Goal: Task Accomplishment & Management: Use online tool/utility

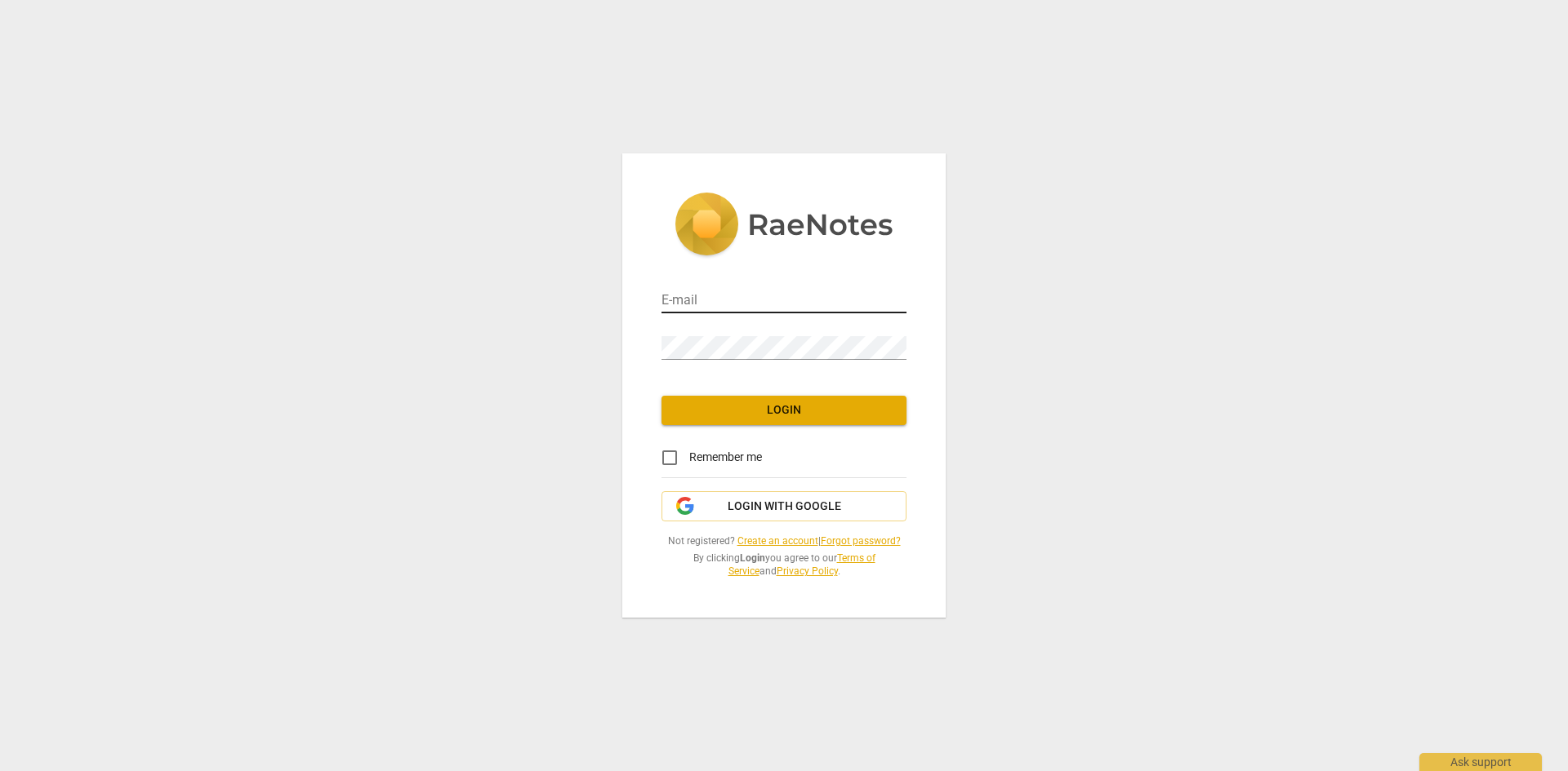
click at [733, 303] on input "email" at bounding box center [784, 302] width 245 height 24
click at [0, 0] on com-1password-button at bounding box center [0, 0] width 0 height 0
type input "[EMAIL_ADDRESS][DOMAIN_NAME]"
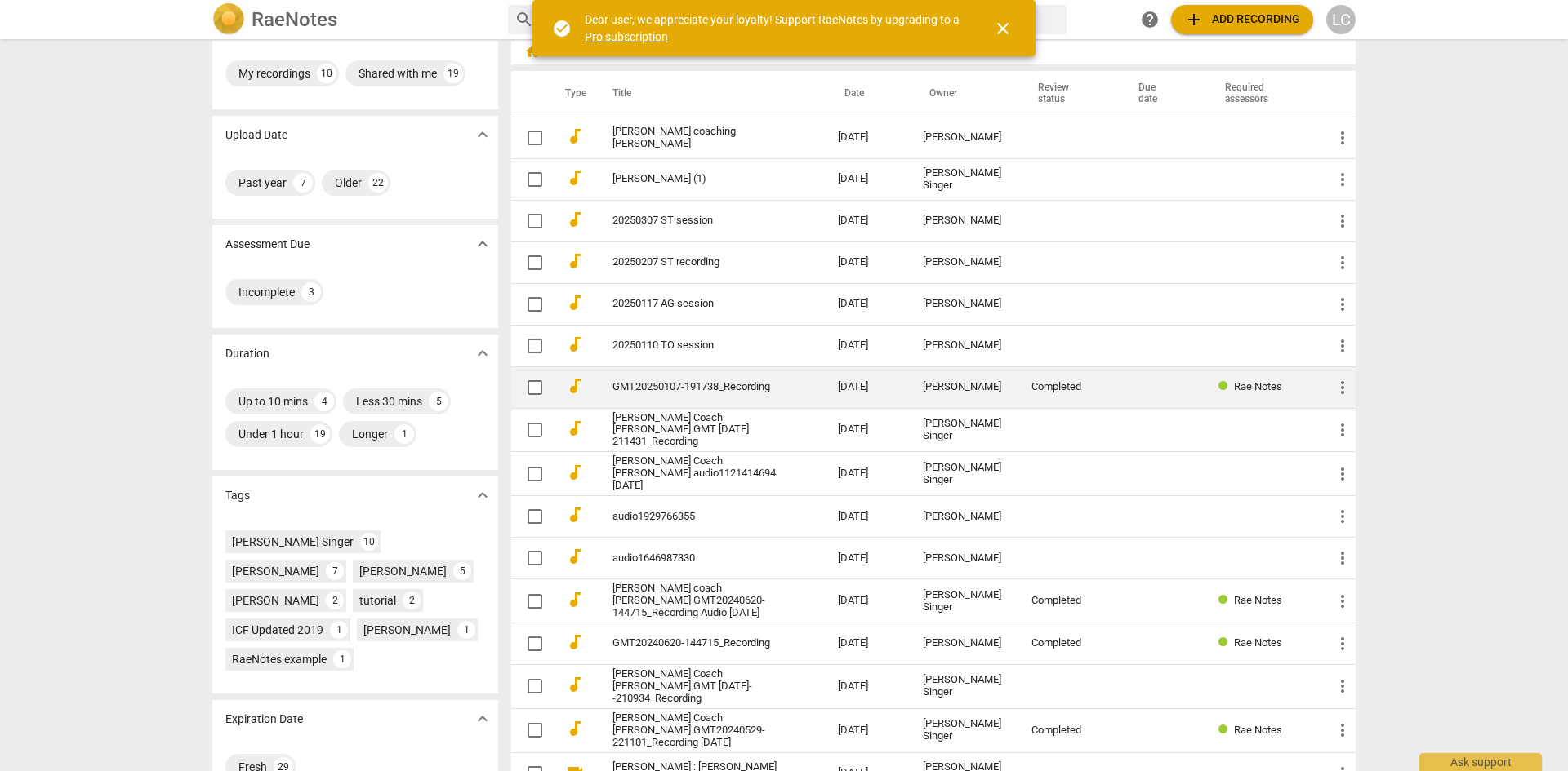
scroll to position [164, 0]
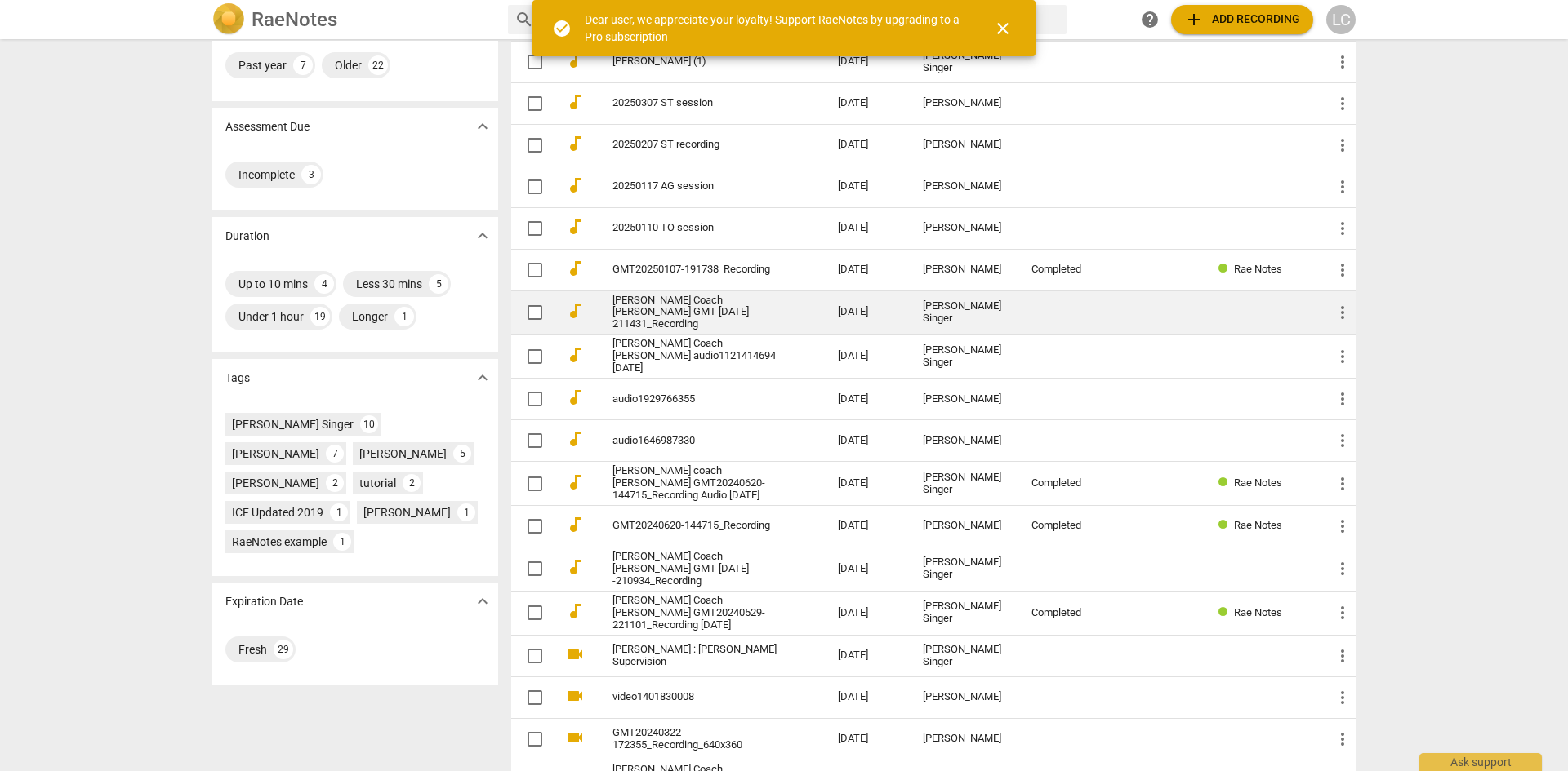
click at [725, 305] on link "[PERSON_NAME] Coach [PERSON_NAME] GMT [DATE] 211431_Recording" at bounding box center [695, 313] width 166 height 37
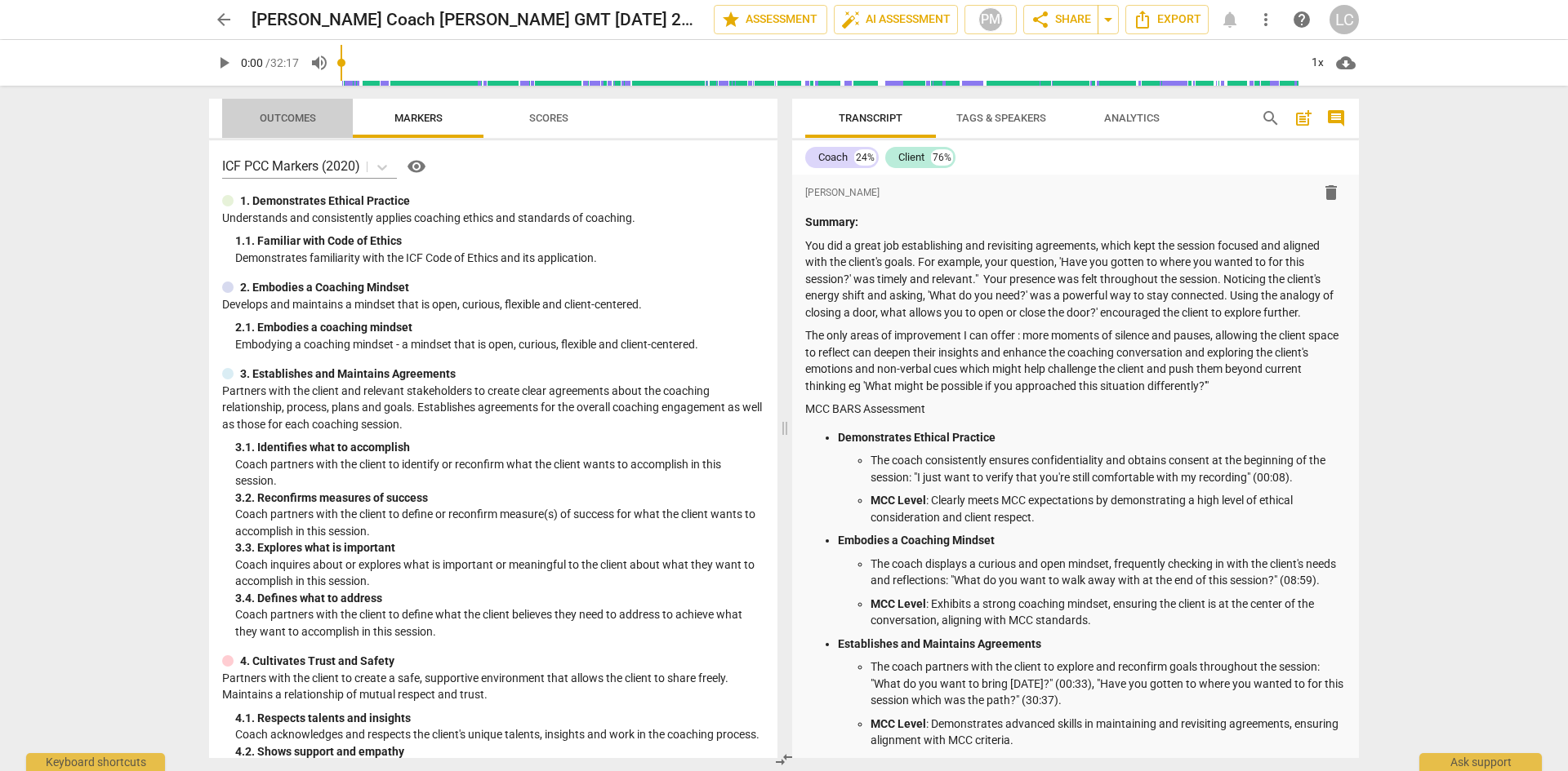
click at [274, 117] on span "Outcomes" at bounding box center [288, 117] width 57 height 12
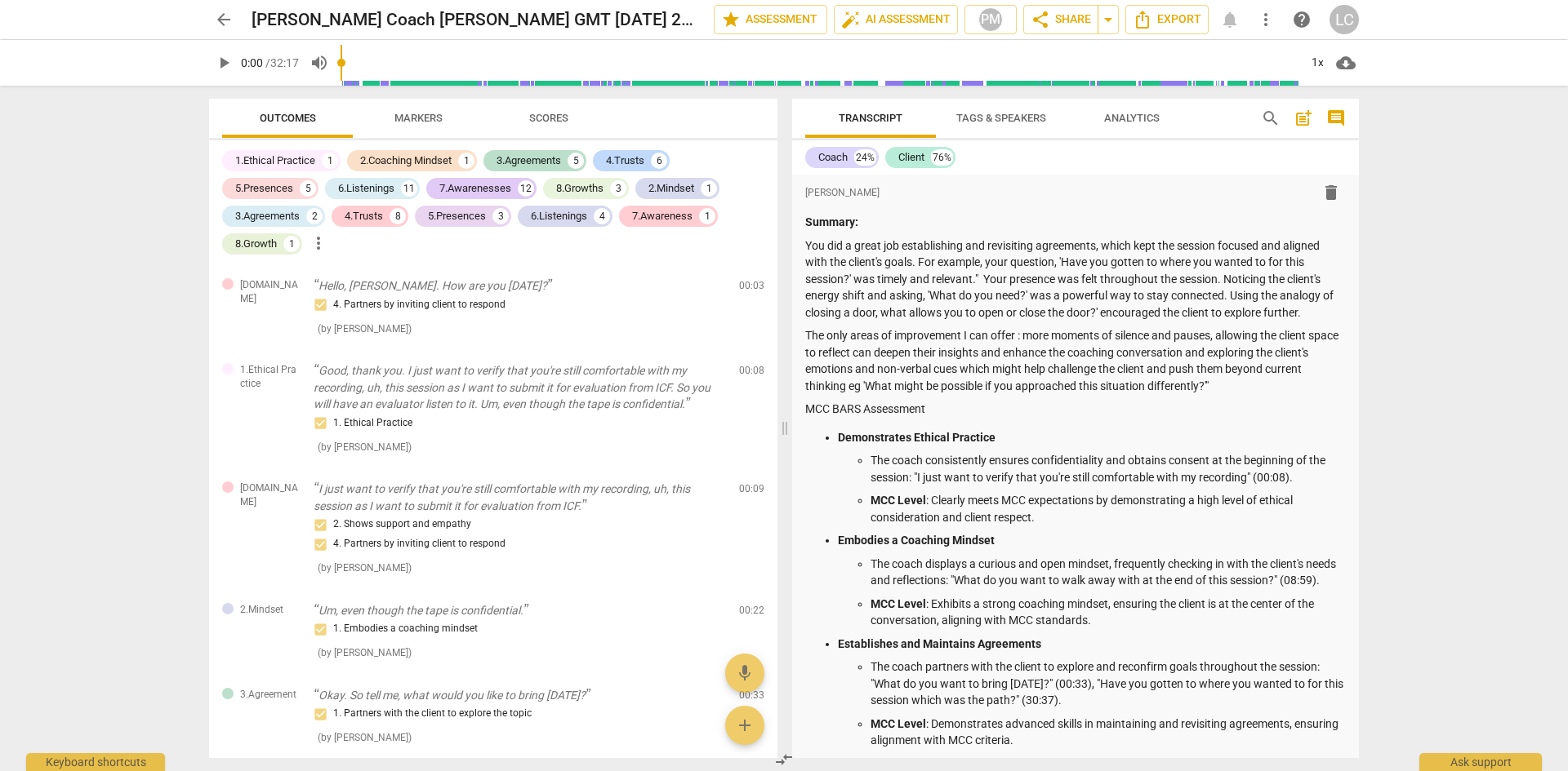
click at [424, 112] on span "Markers" at bounding box center [418, 117] width 48 height 12
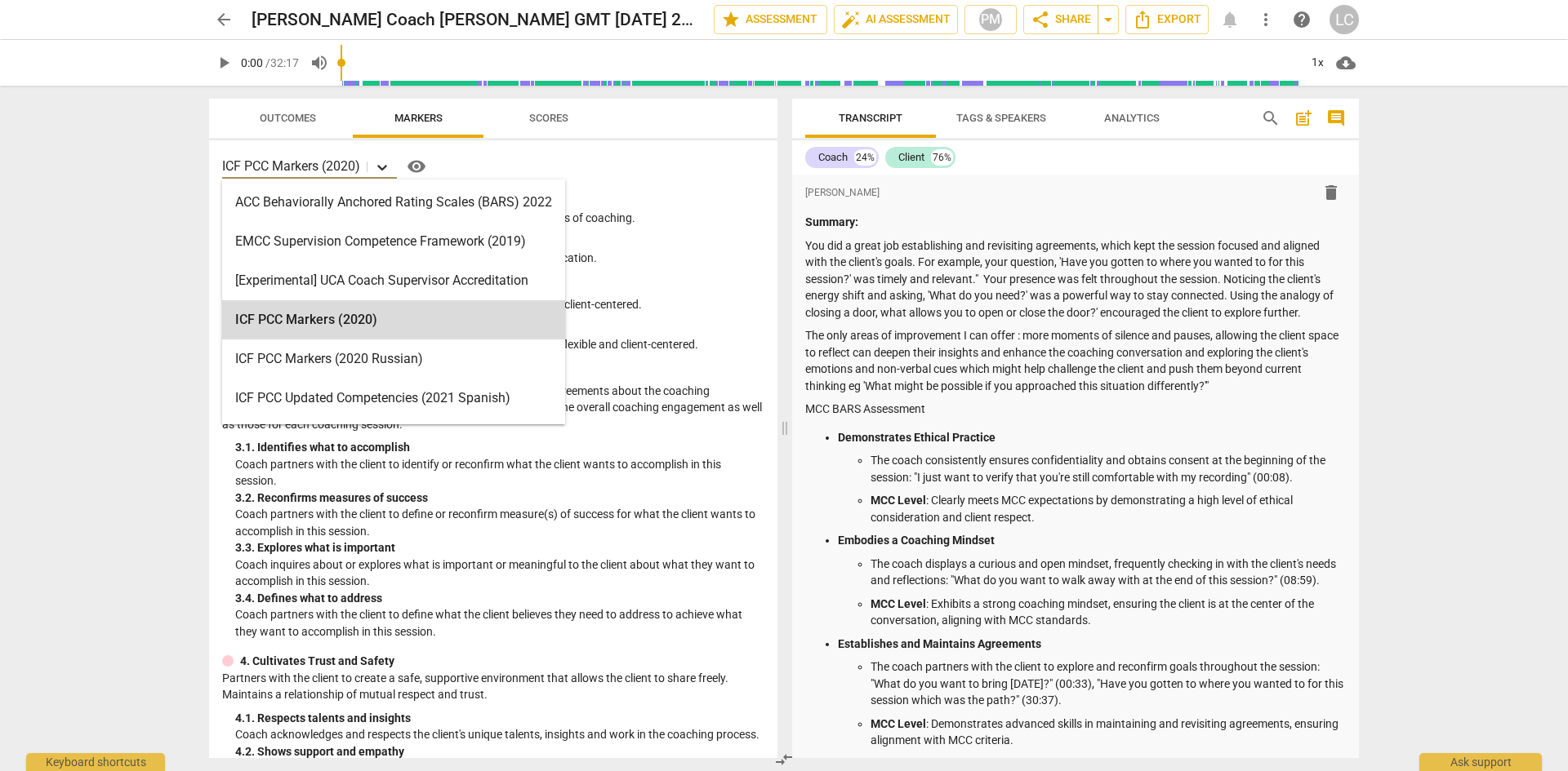
click at [385, 167] on icon at bounding box center [381, 167] width 10 height 5
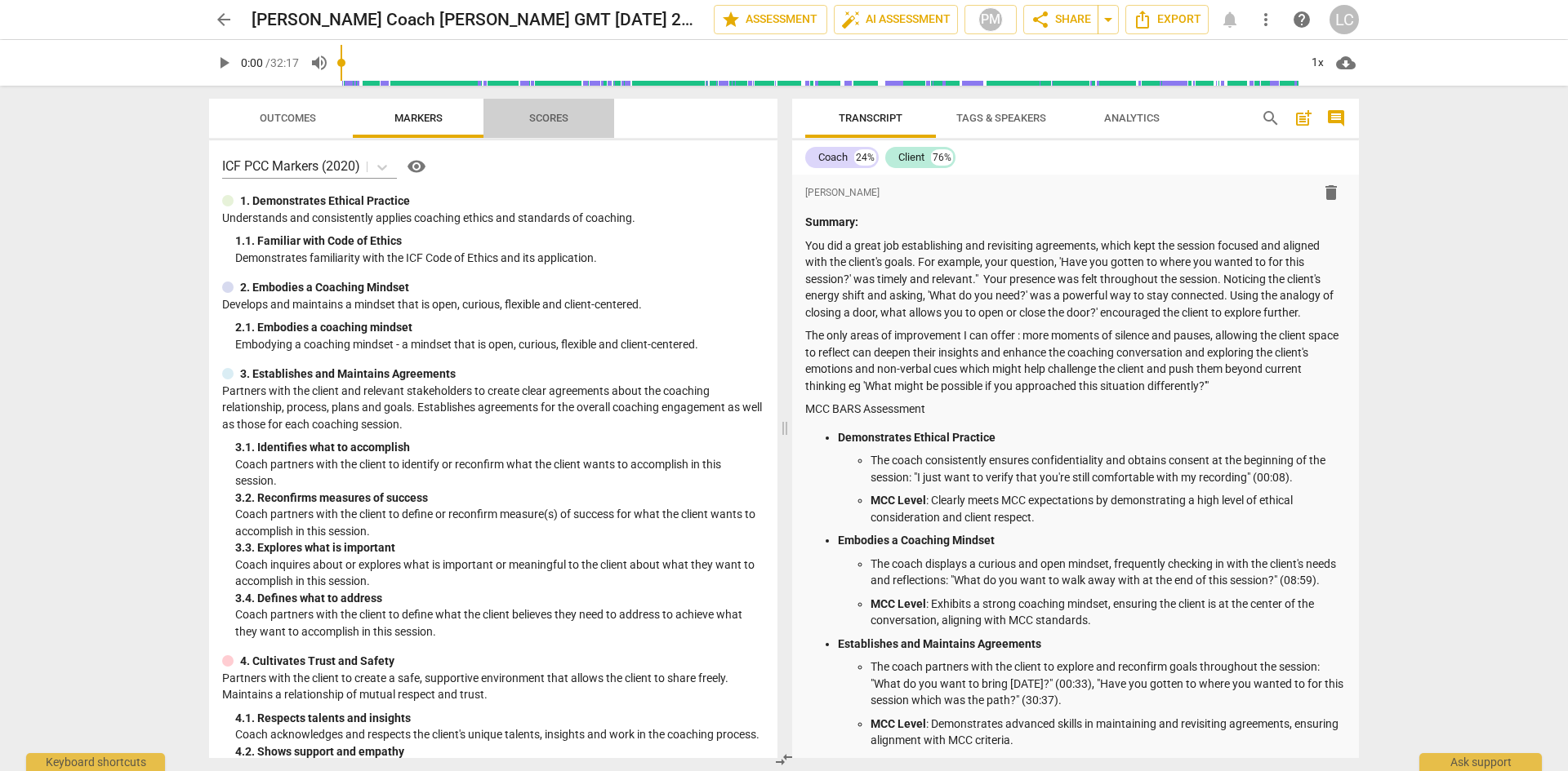
click at [549, 119] on span "Scores" at bounding box center [548, 117] width 39 height 12
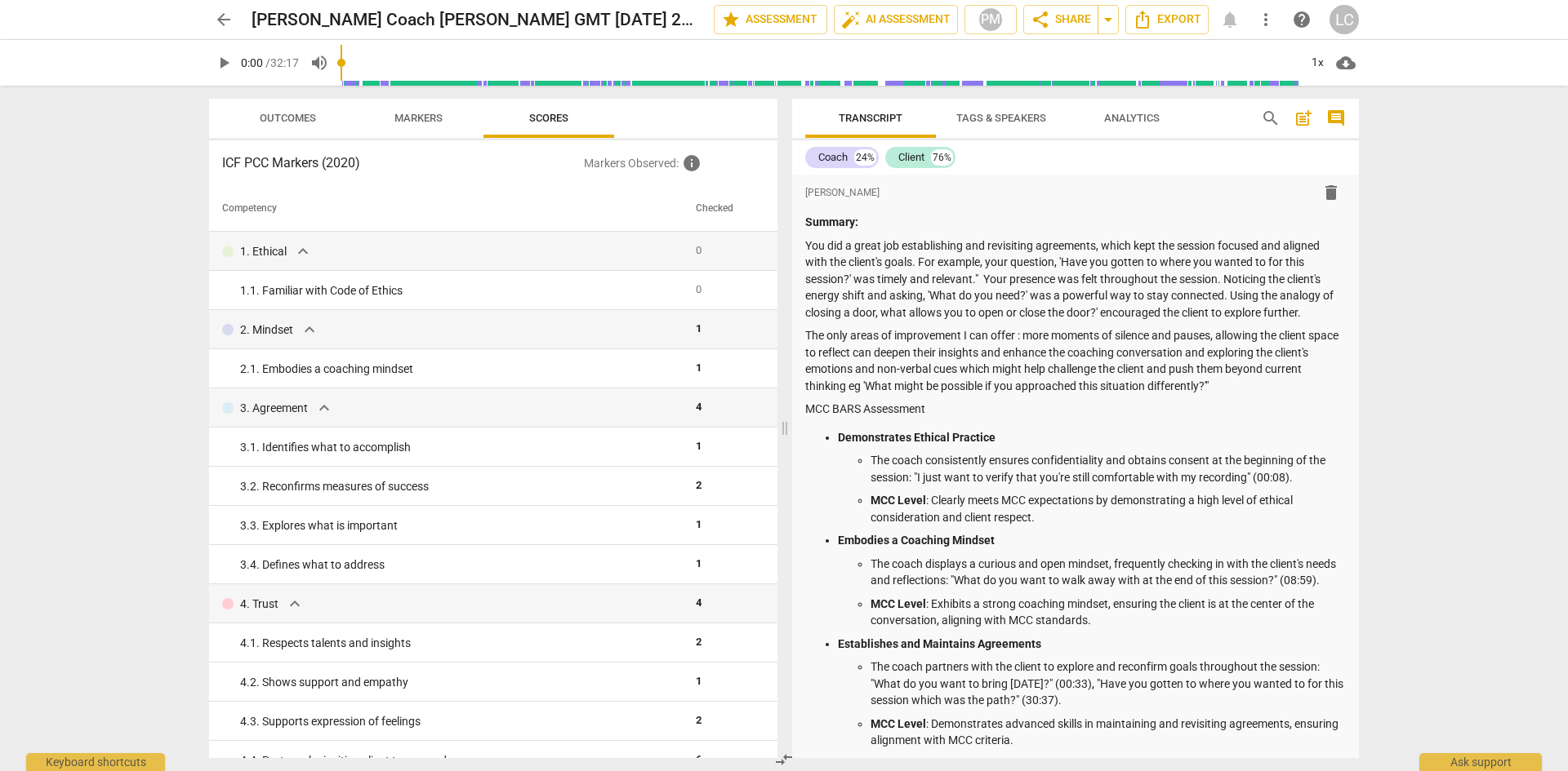
click at [993, 117] on span "Tags & Speakers" at bounding box center [1001, 117] width 90 height 12
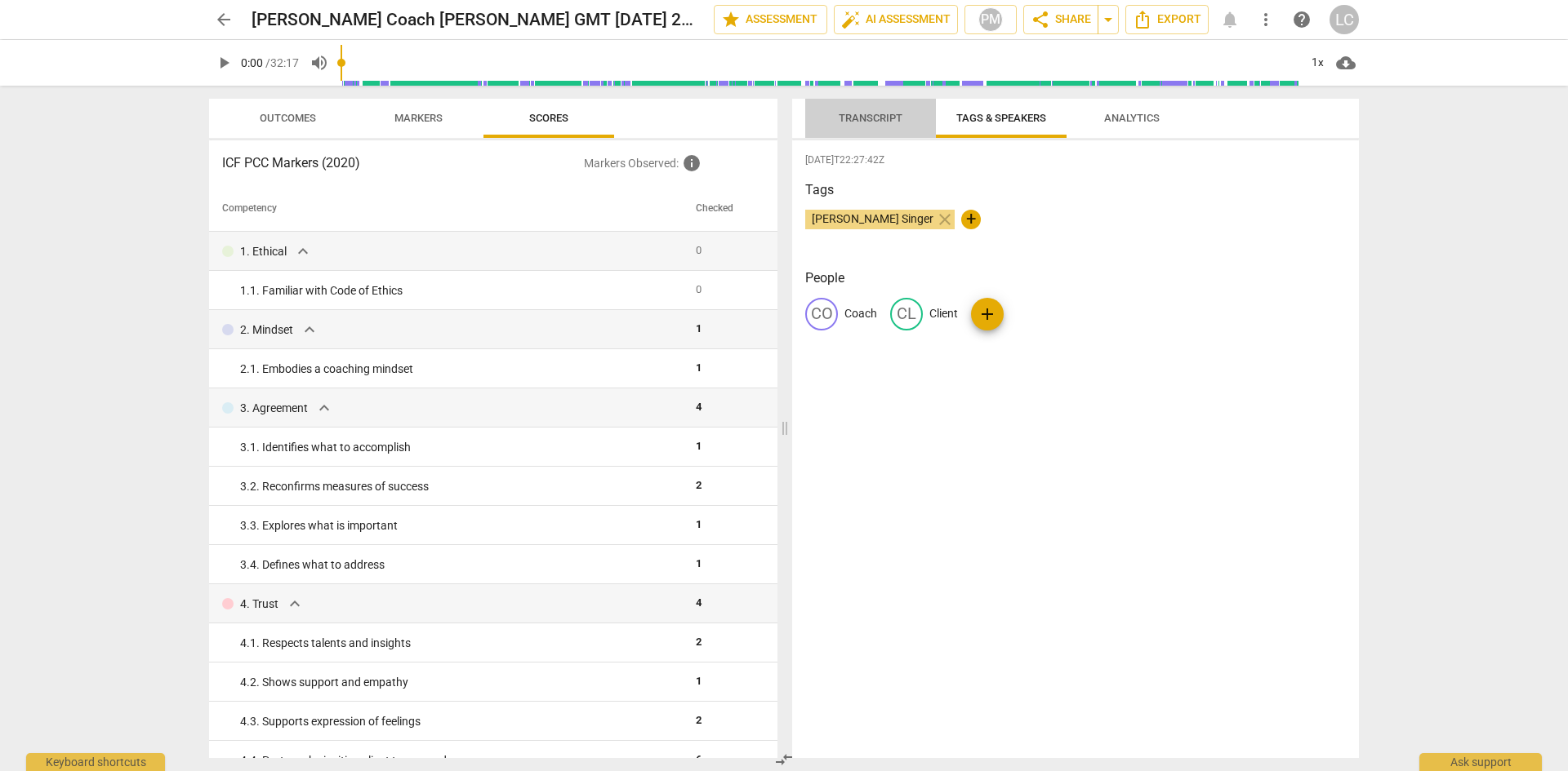
click at [870, 114] on span "Transcript" at bounding box center [871, 117] width 64 height 12
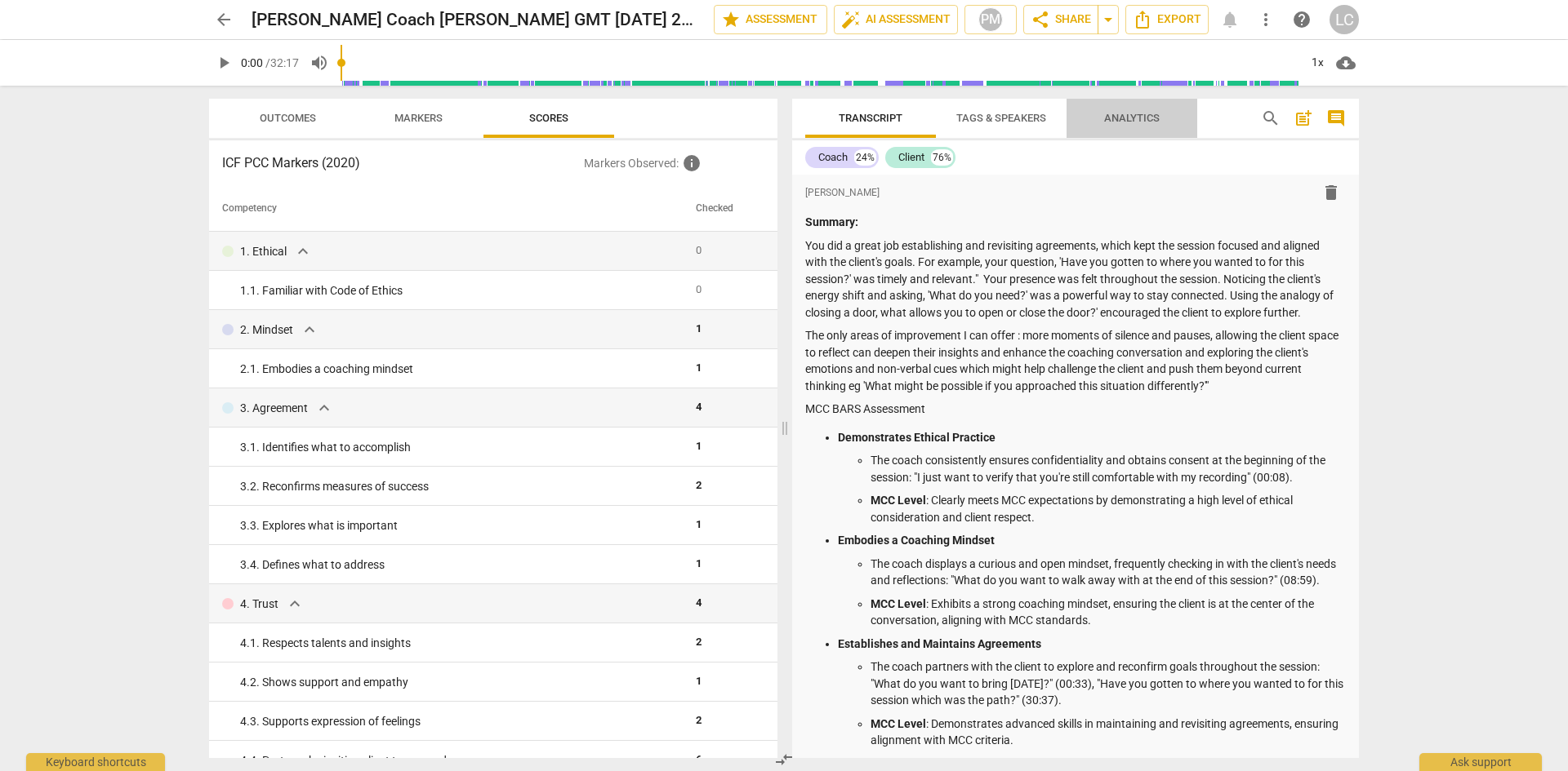
click at [1128, 117] on span "Analytics" at bounding box center [1132, 117] width 56 height 12
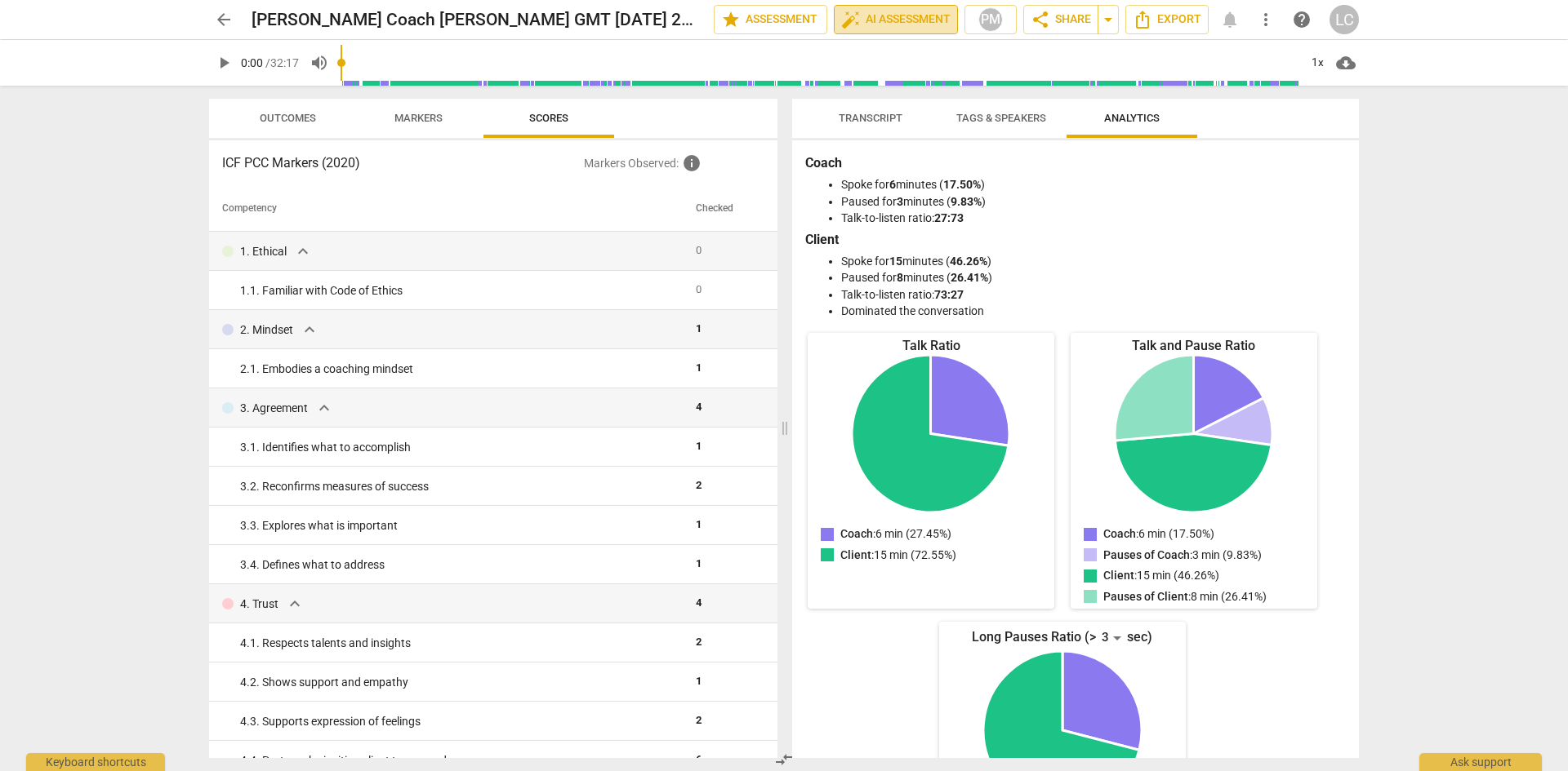
click at [890, 19] on span "auto_fix_high AI Assessment" at bounding box center [896, 19] width 110 height 19
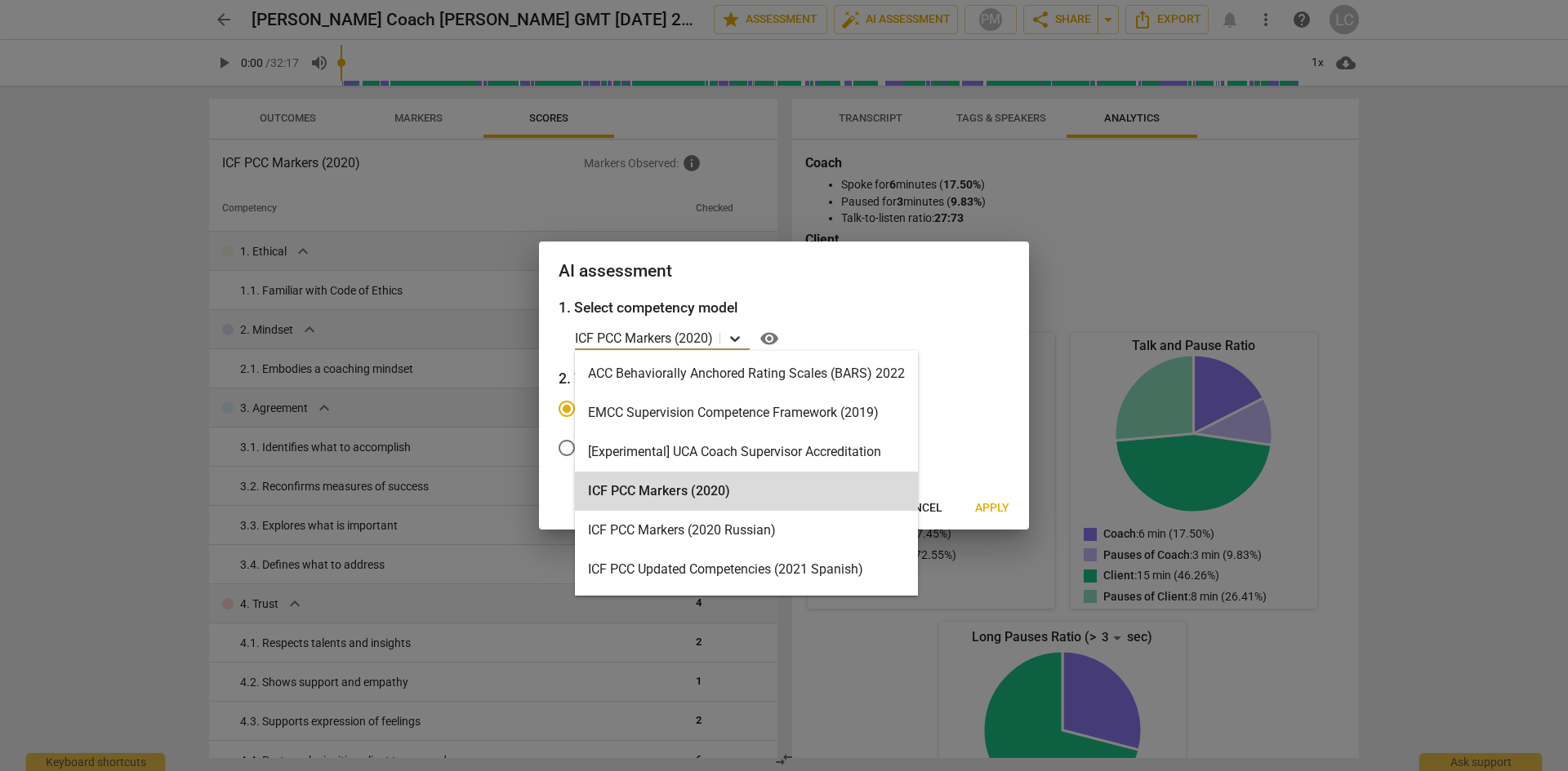
click at [740, 338] on icon at bounding box center [735, 339] width 10 height 5
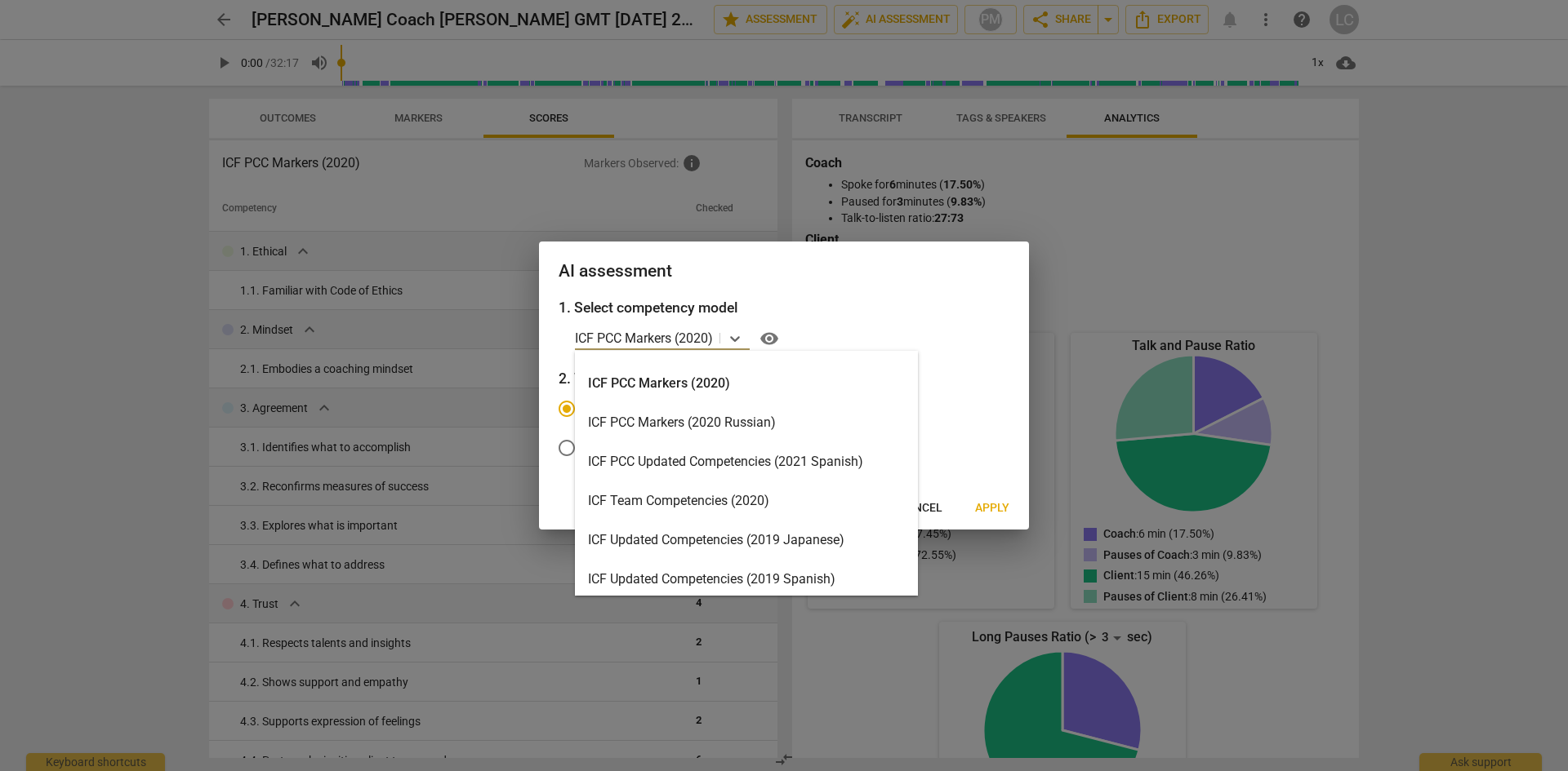
scroll to position [164, 0]
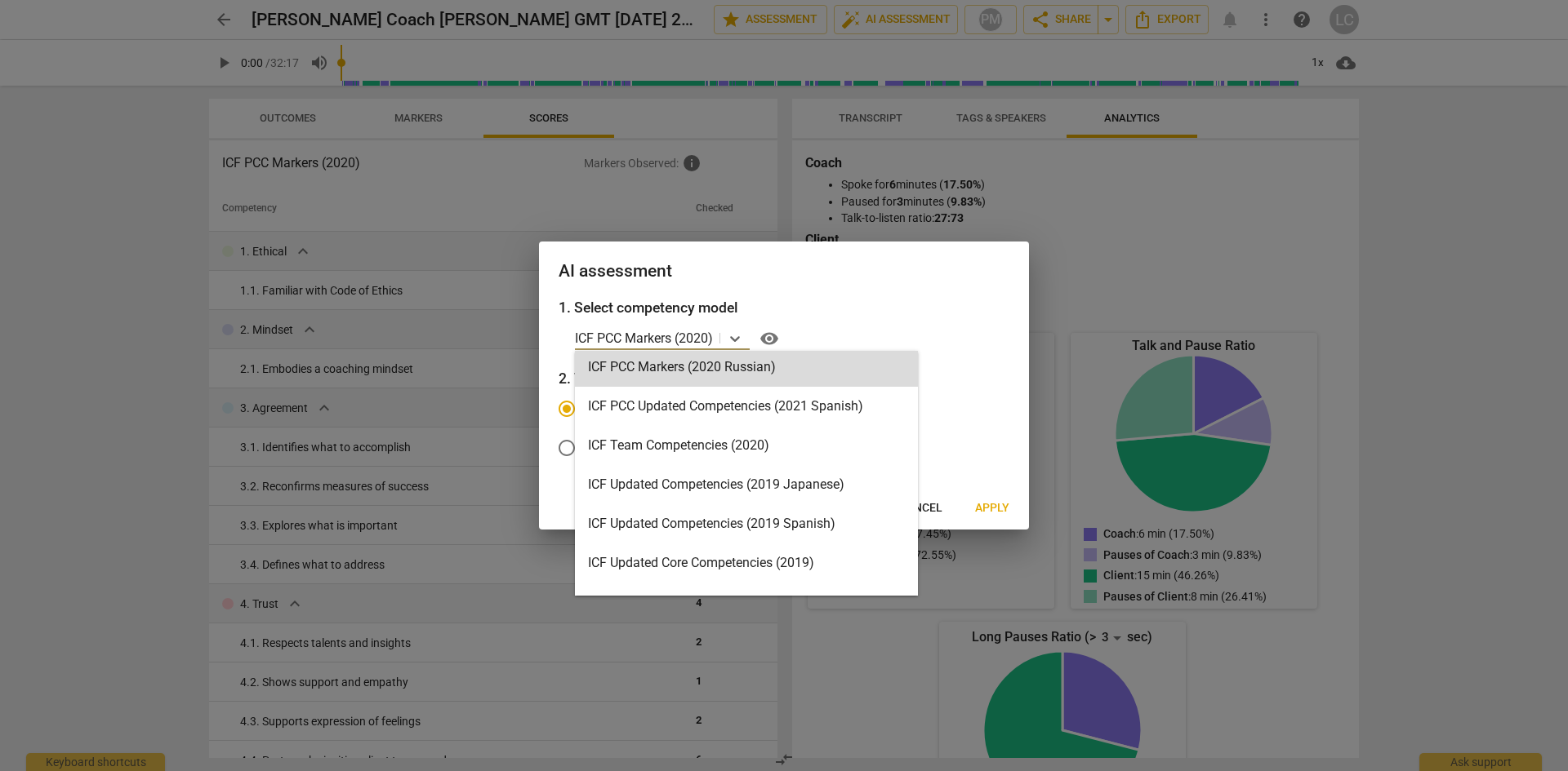
click at [873, 284] on div "AI assessment" at bounding box center [784, 270] width 490 height 57
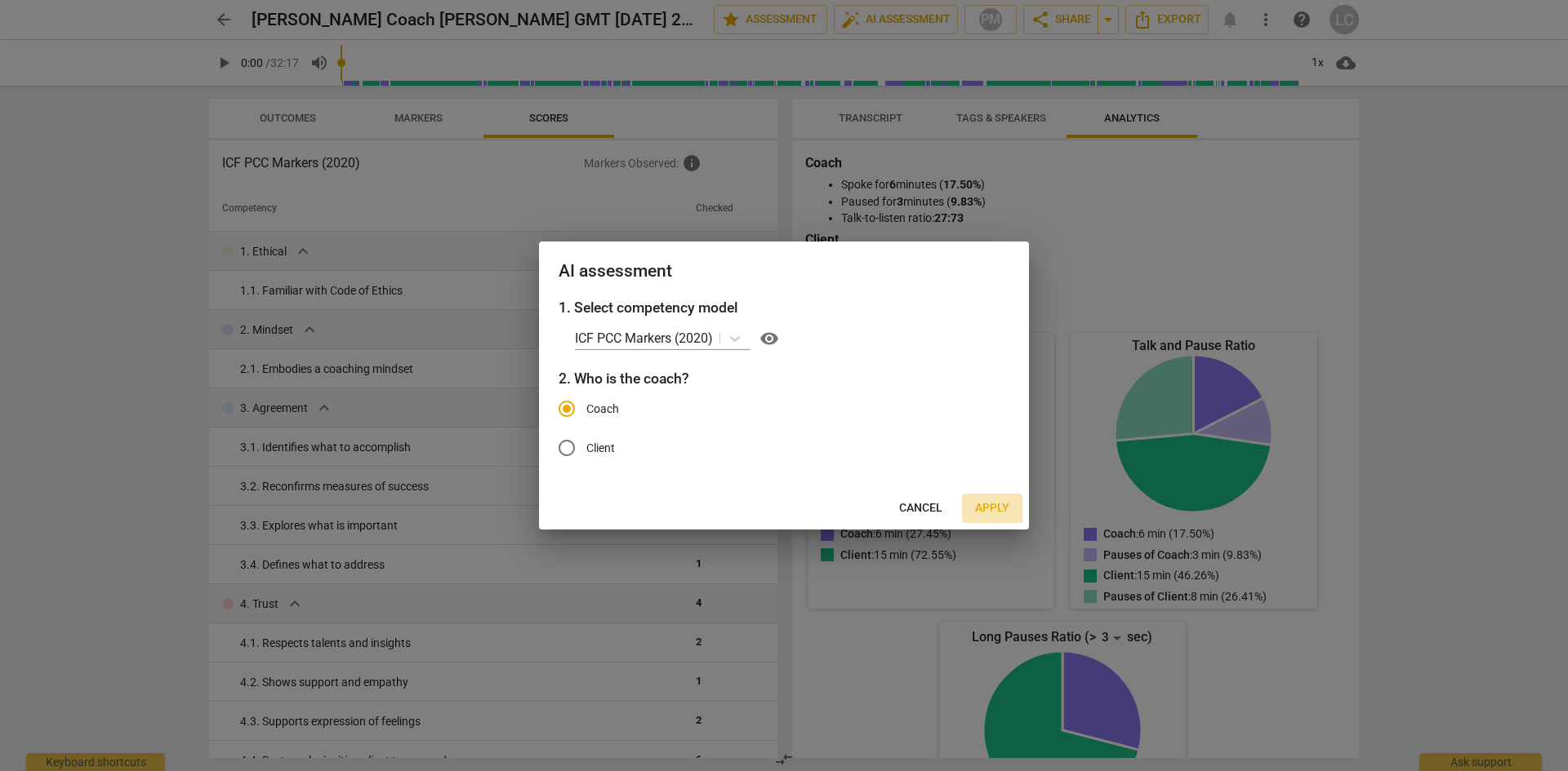
click at [990, 506] on span "Apply" at bounding box center [992, 509] width 34 height 16
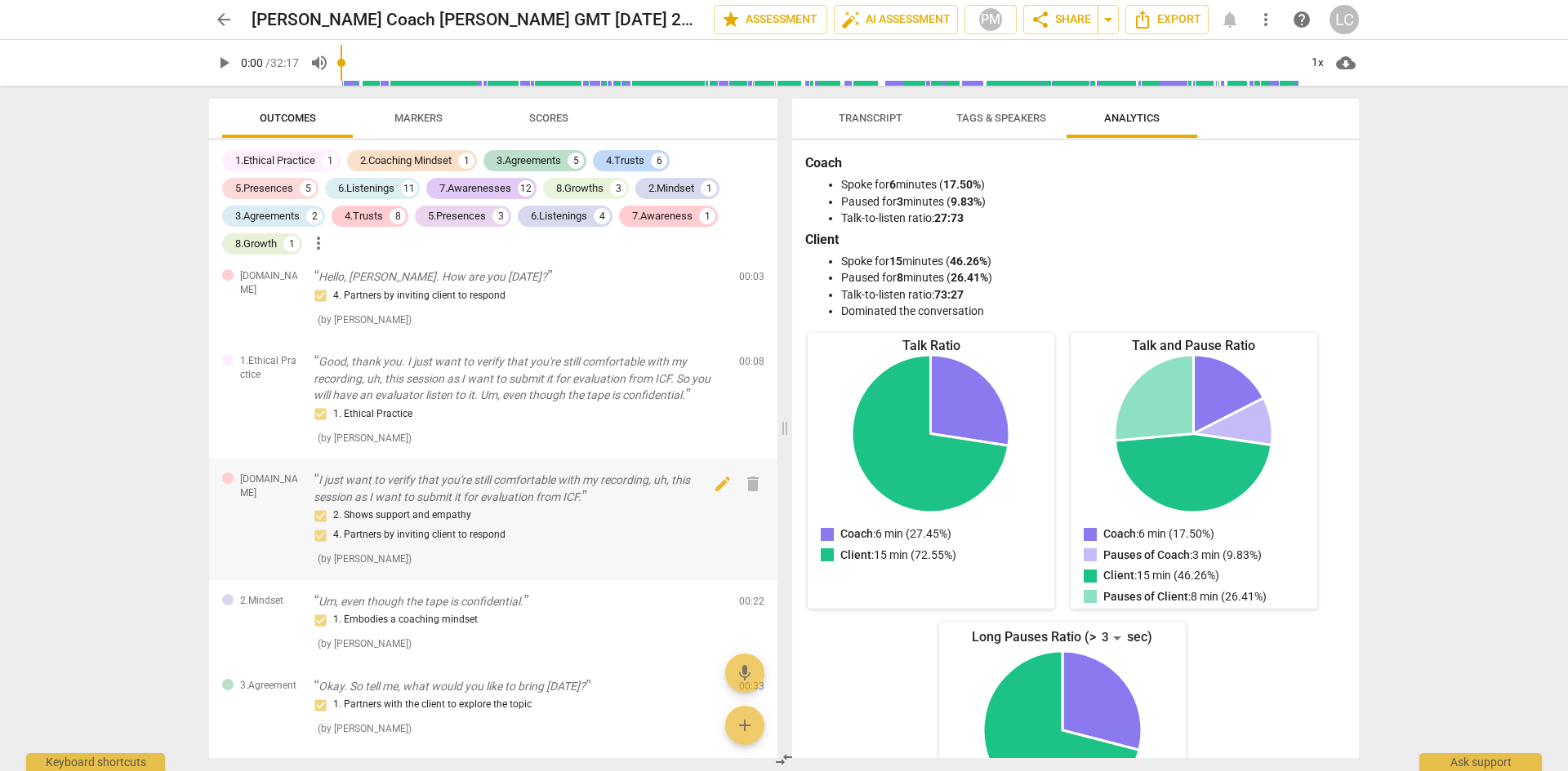
scroll to position [0, 0]
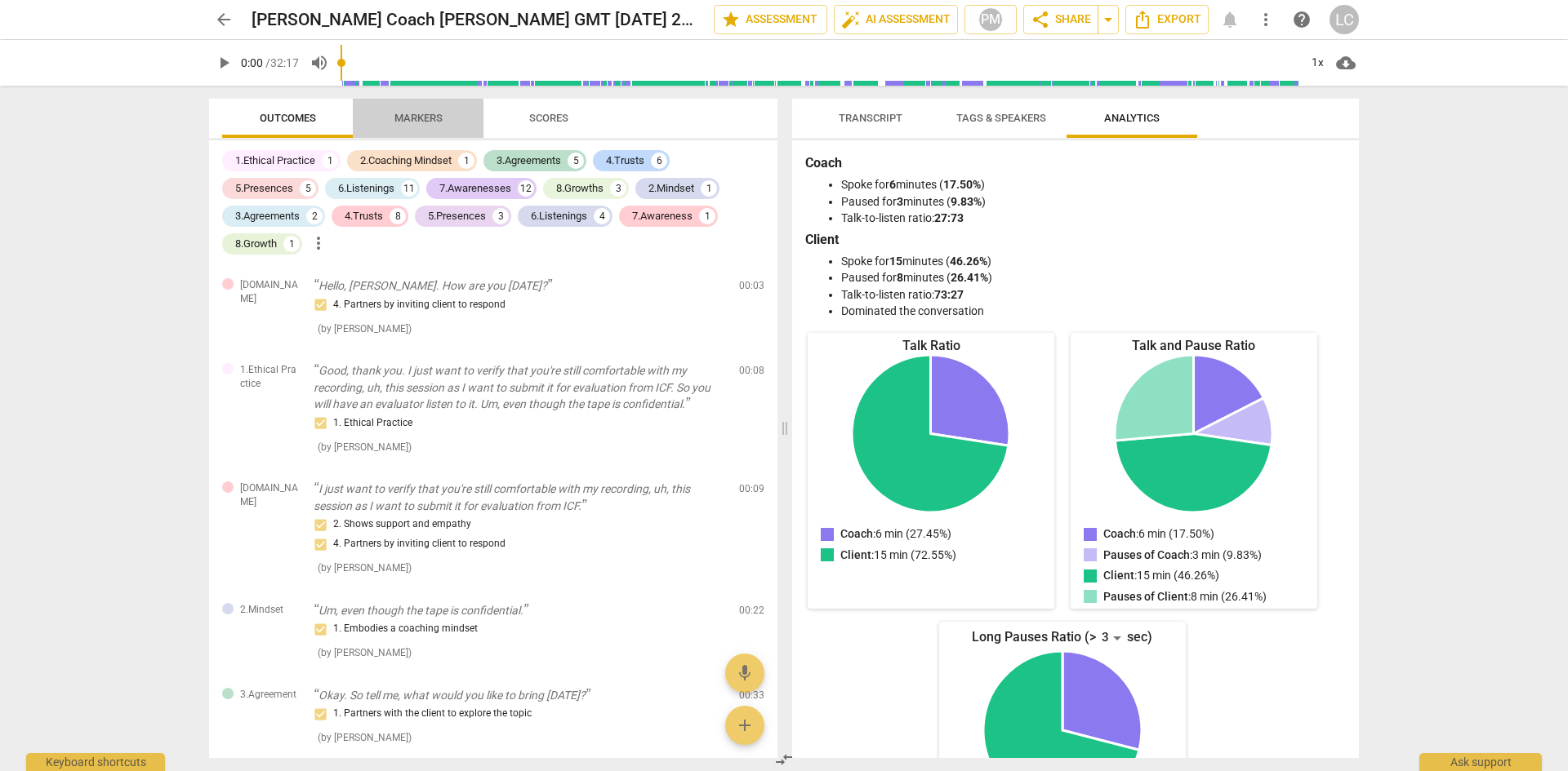
click at [421, 112] on span "Markers" at bounding box center [418, 117] width 48 height 12
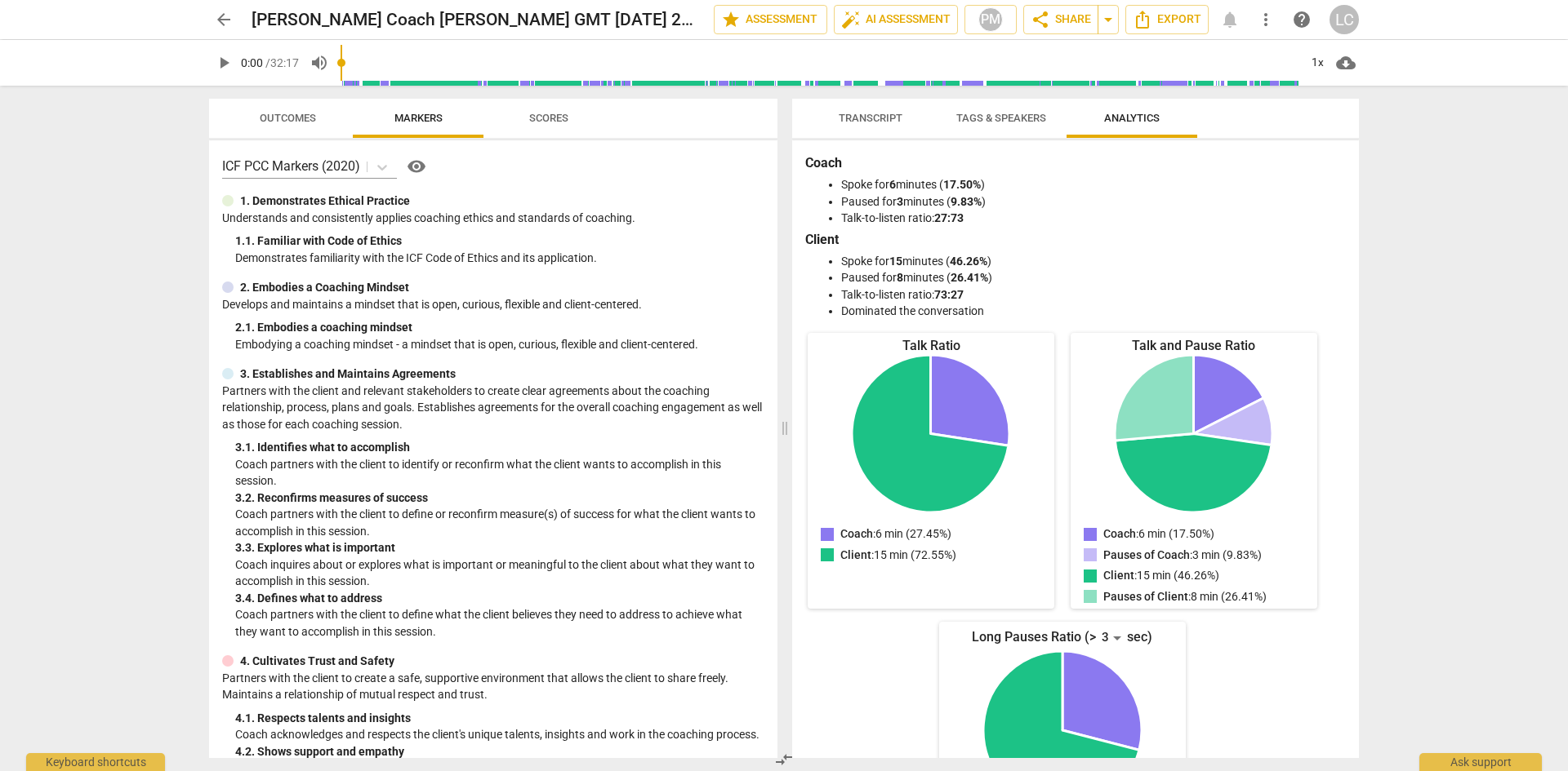
drag, startPoint x: 882, startPoint y: 119, endPoint x: 886, endPoint y: 140, distance: 21.4
click at [881, 119] on span "Transcript" at bounding box center [871, 117] width 64 height 12
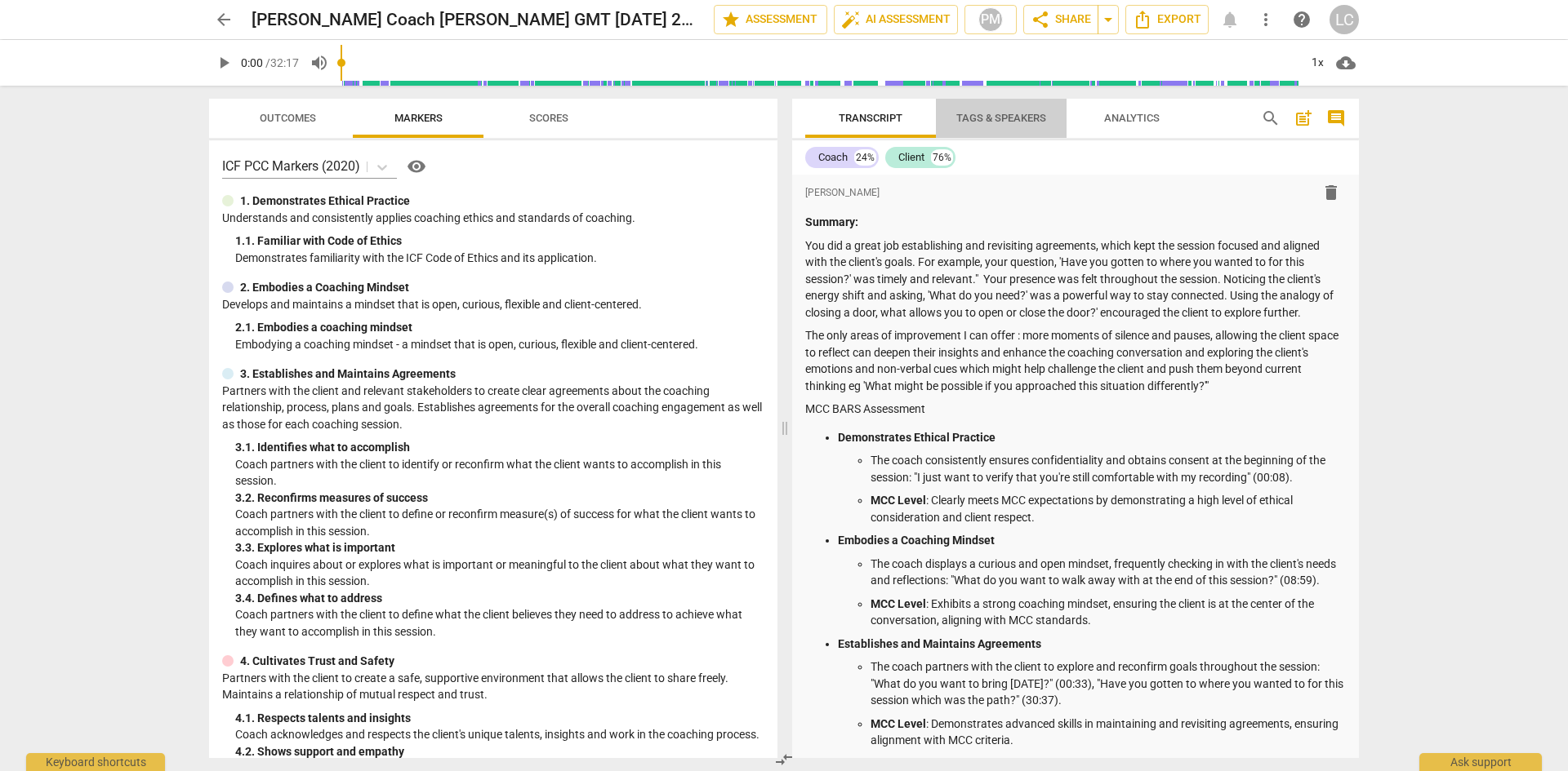
click at [1002, 112] on span "Tags & Speakers" at bounding box center [1001, 117] width 90 height 12
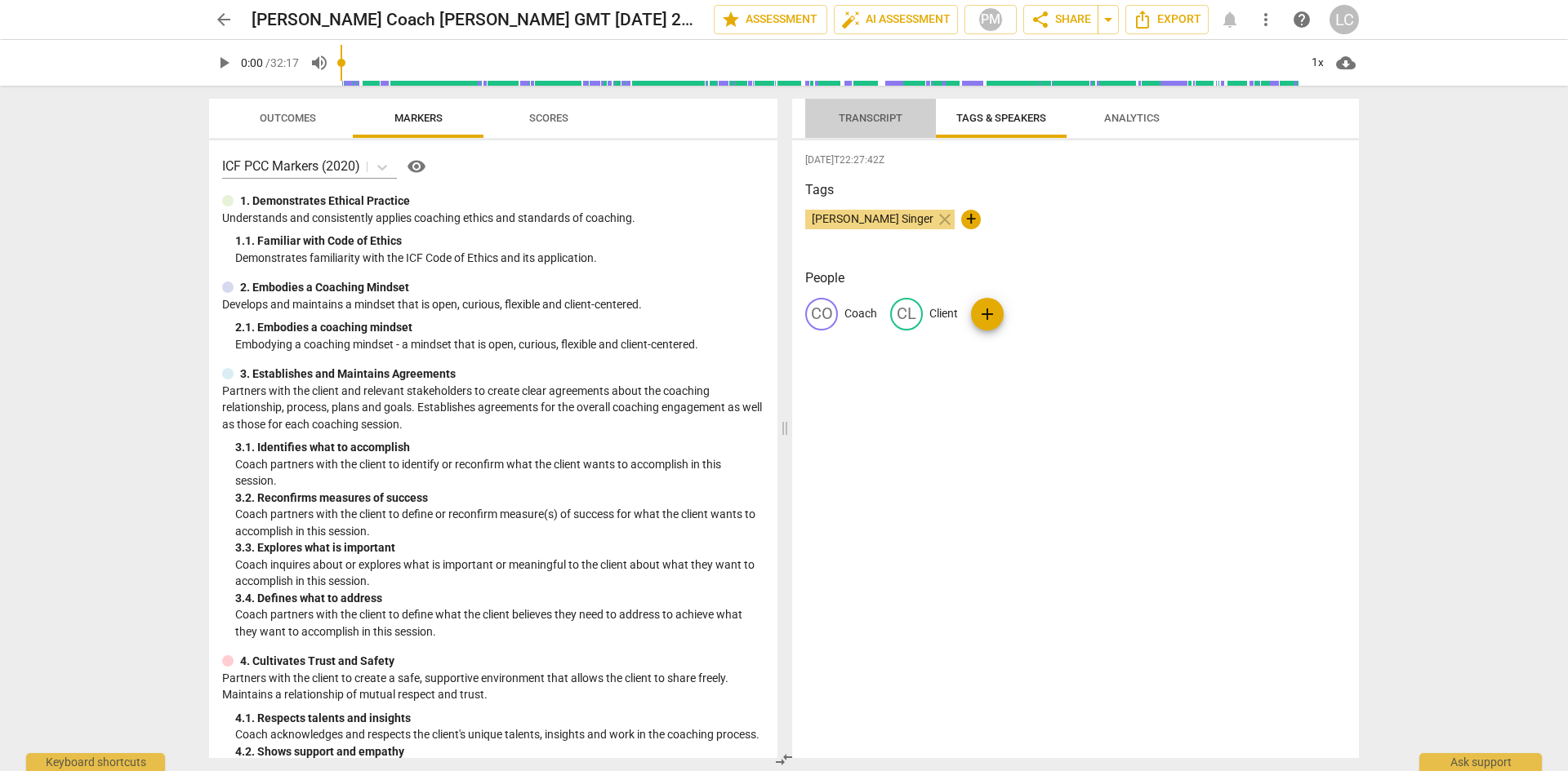
click at [860, 118] on span "Transcript" at bounding box center [871, 117] width 64 height 12
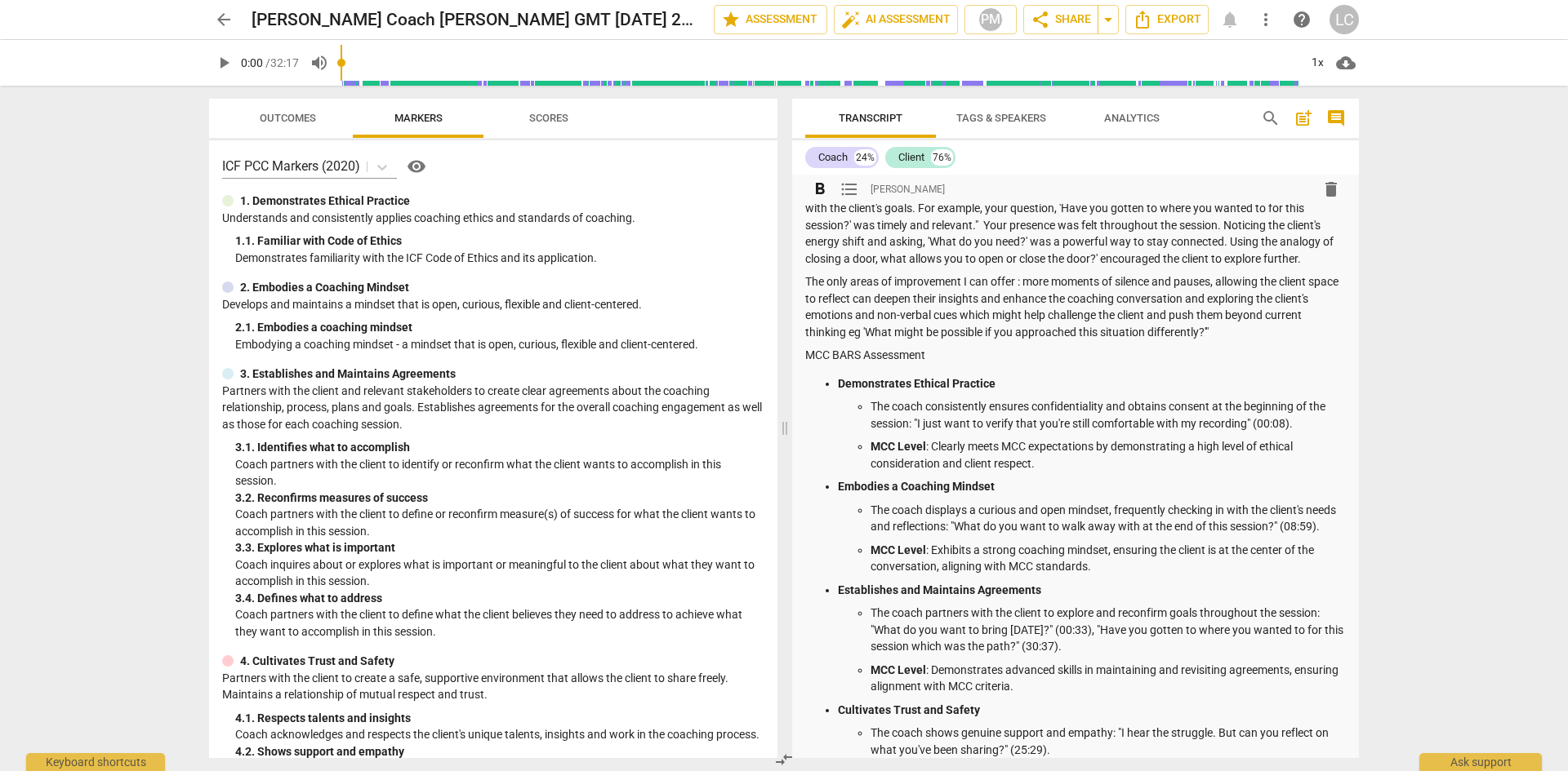
scroll to position [81, 0]
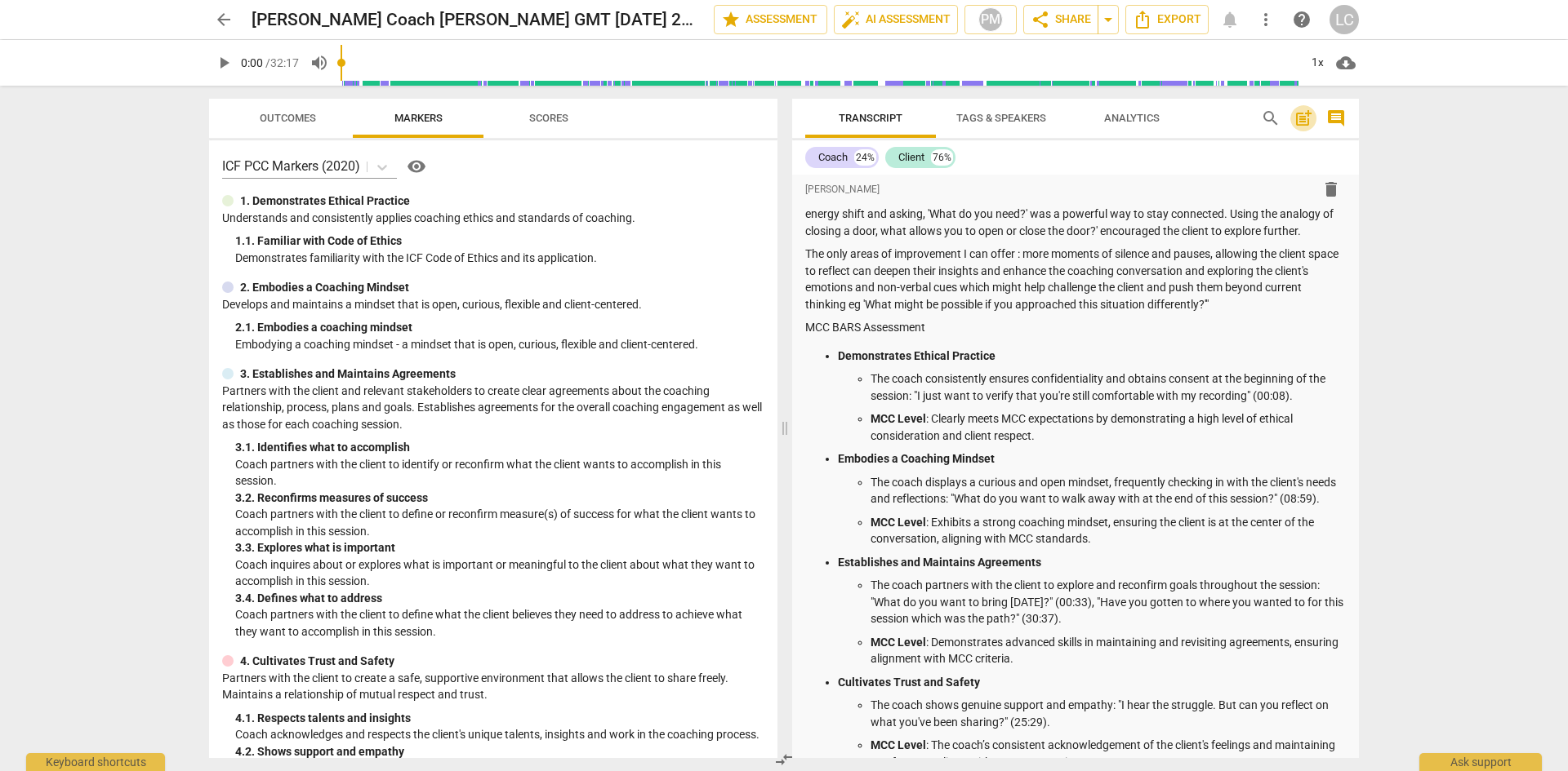
click at [1302, 117] on span "post_add" at bounding box center [1303, 118] width 19 height 19
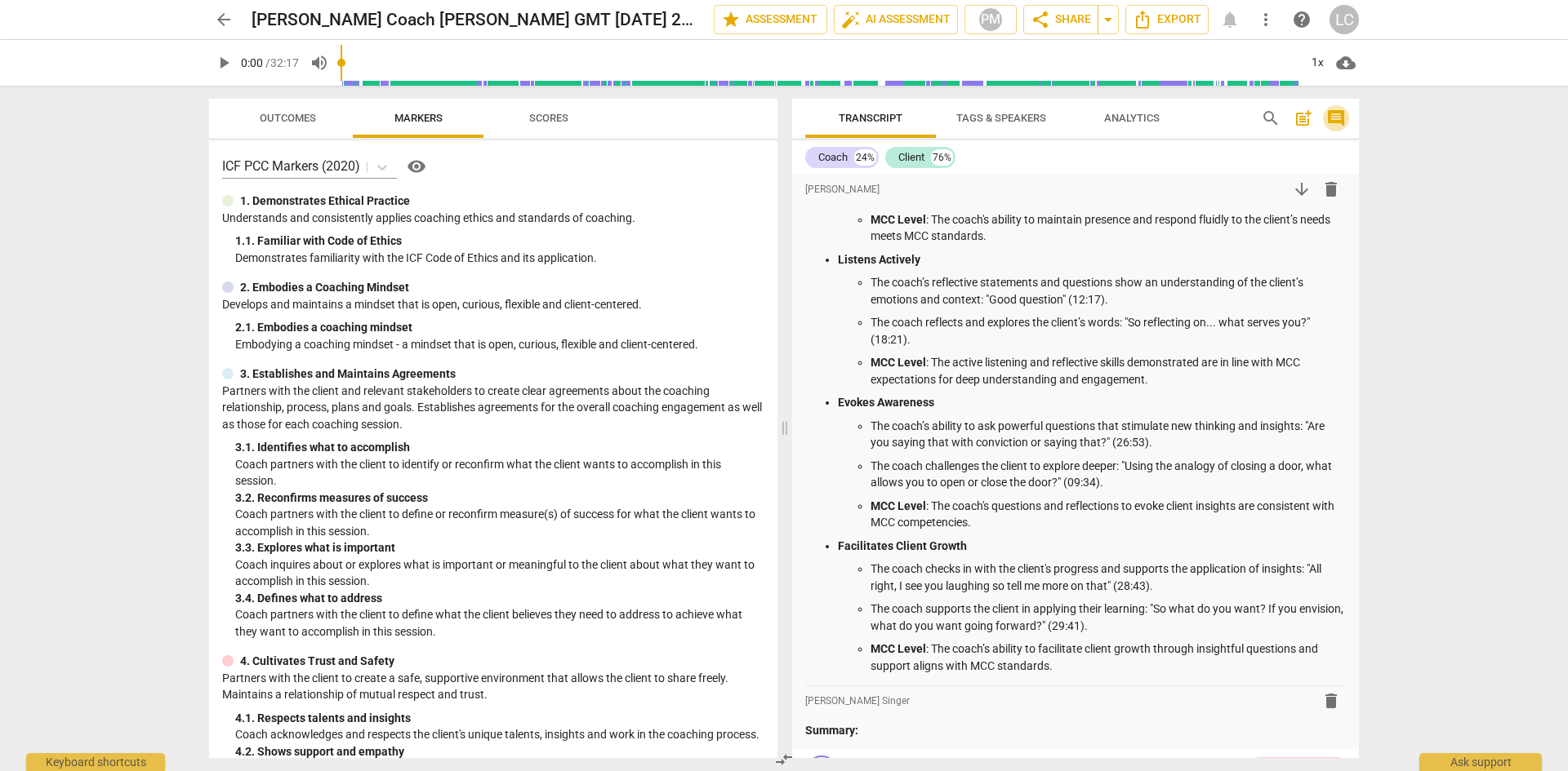
click at [1336, 115] on span "comment" at bounding box center [1335, 118] width 19 height 19
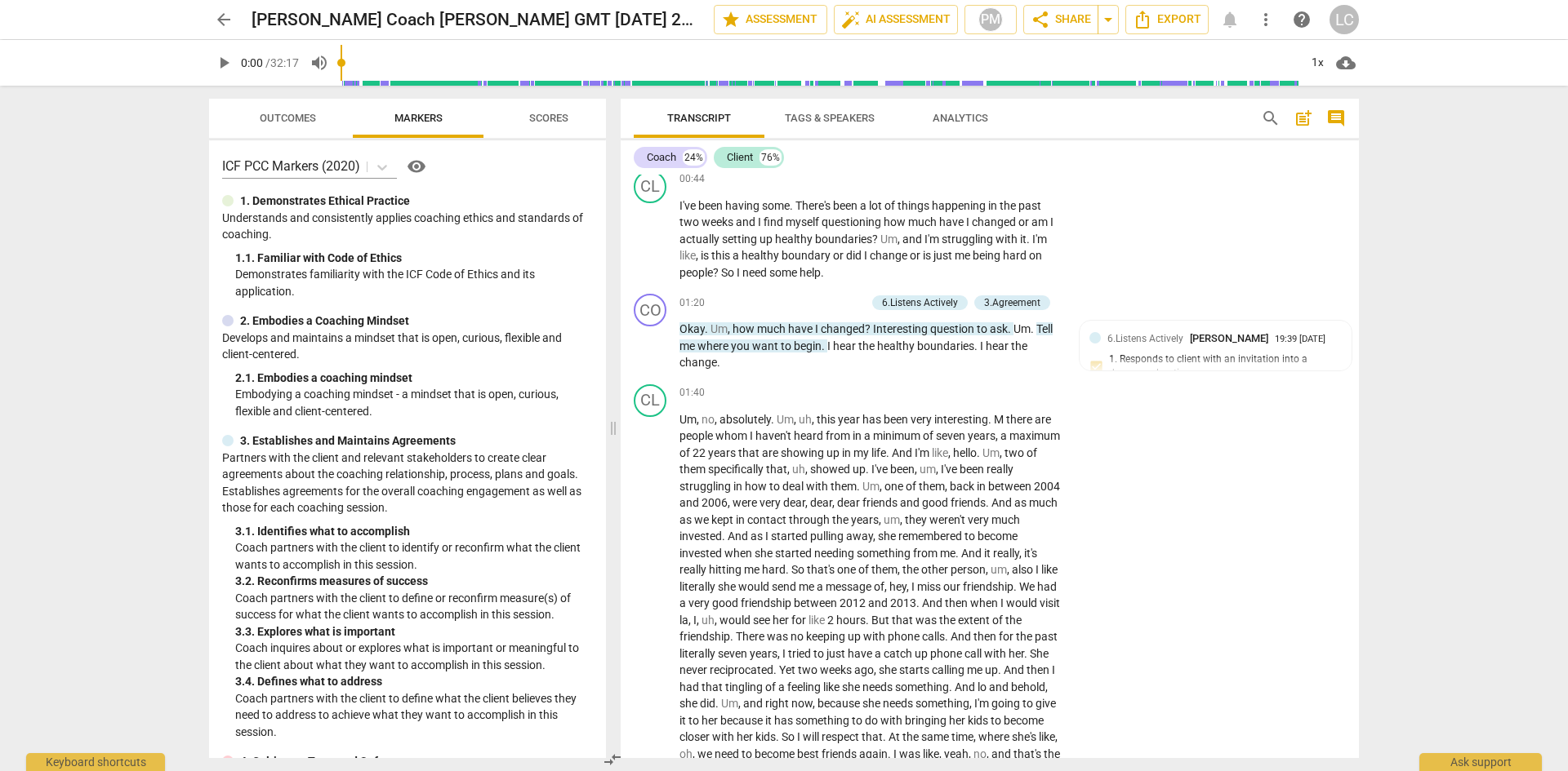
scroll to position [1467, 0]
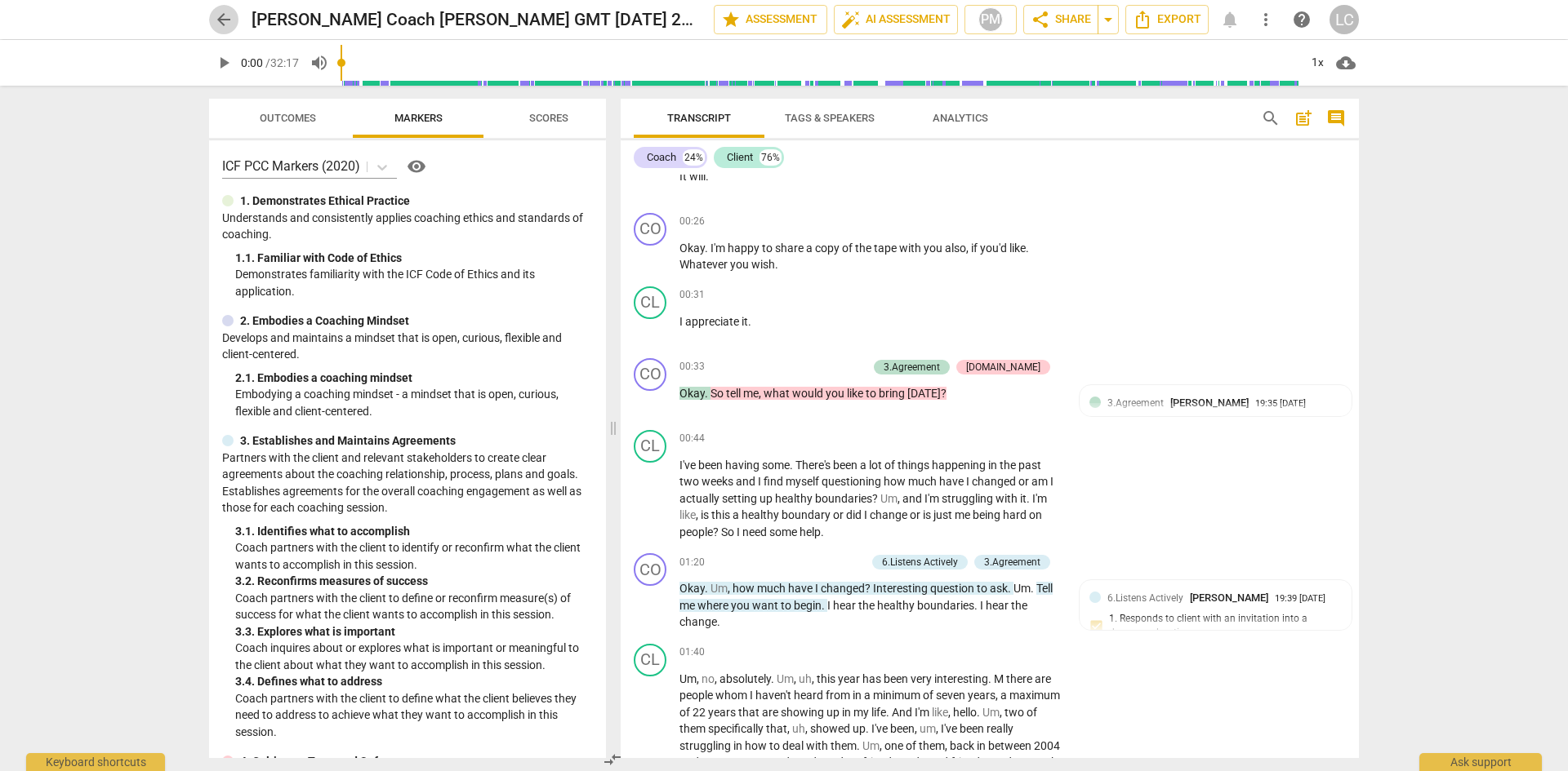
click at [223, 17] on span "arrow_back" at bounding box center [223, 19] width 19 height 19
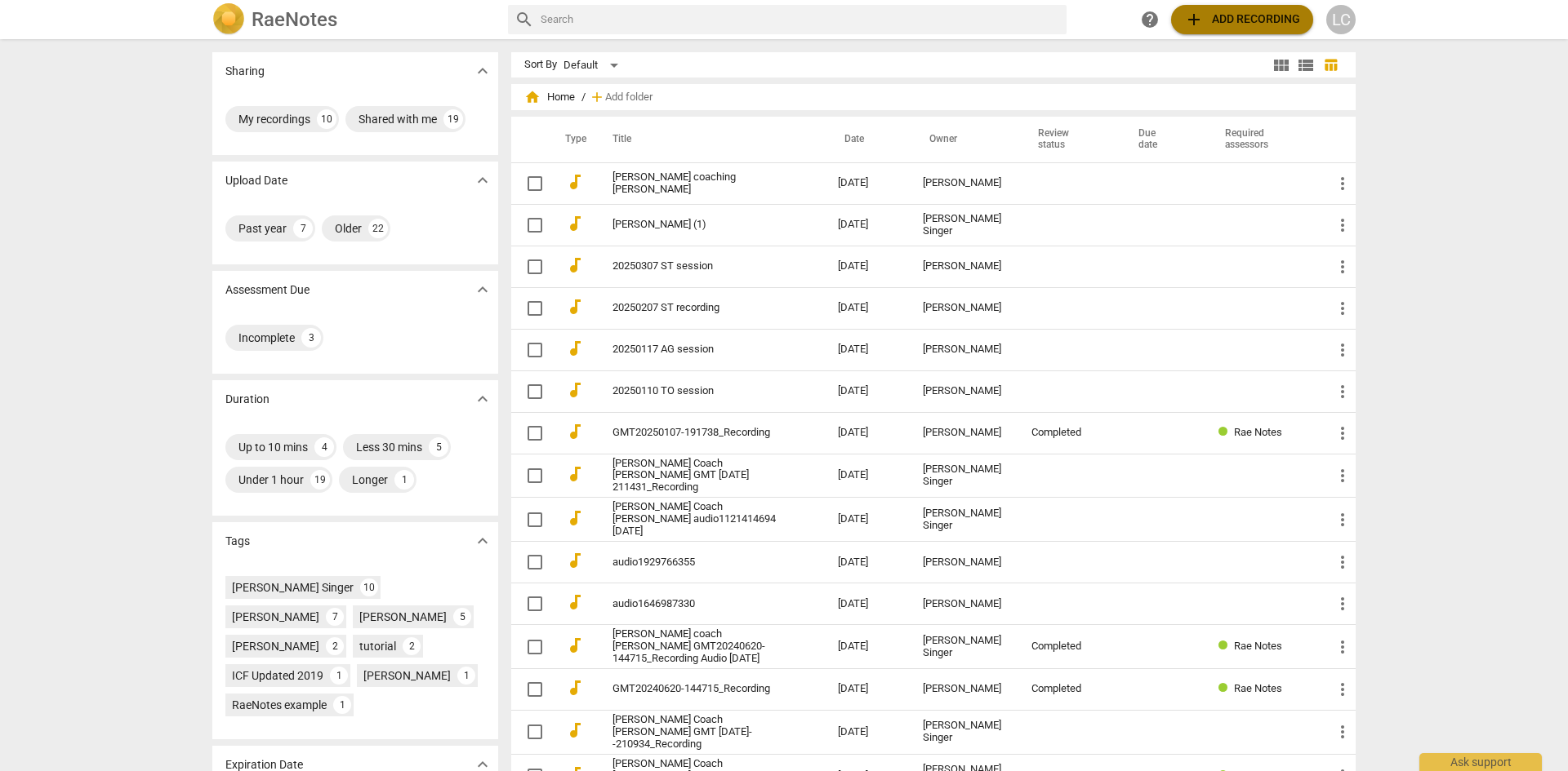
click at [1226, 16] on span "add Add recording" at bounding box center [1241, 19] width 116 height 19
